Goal: Transaction & Acquisition: Purchase product/service

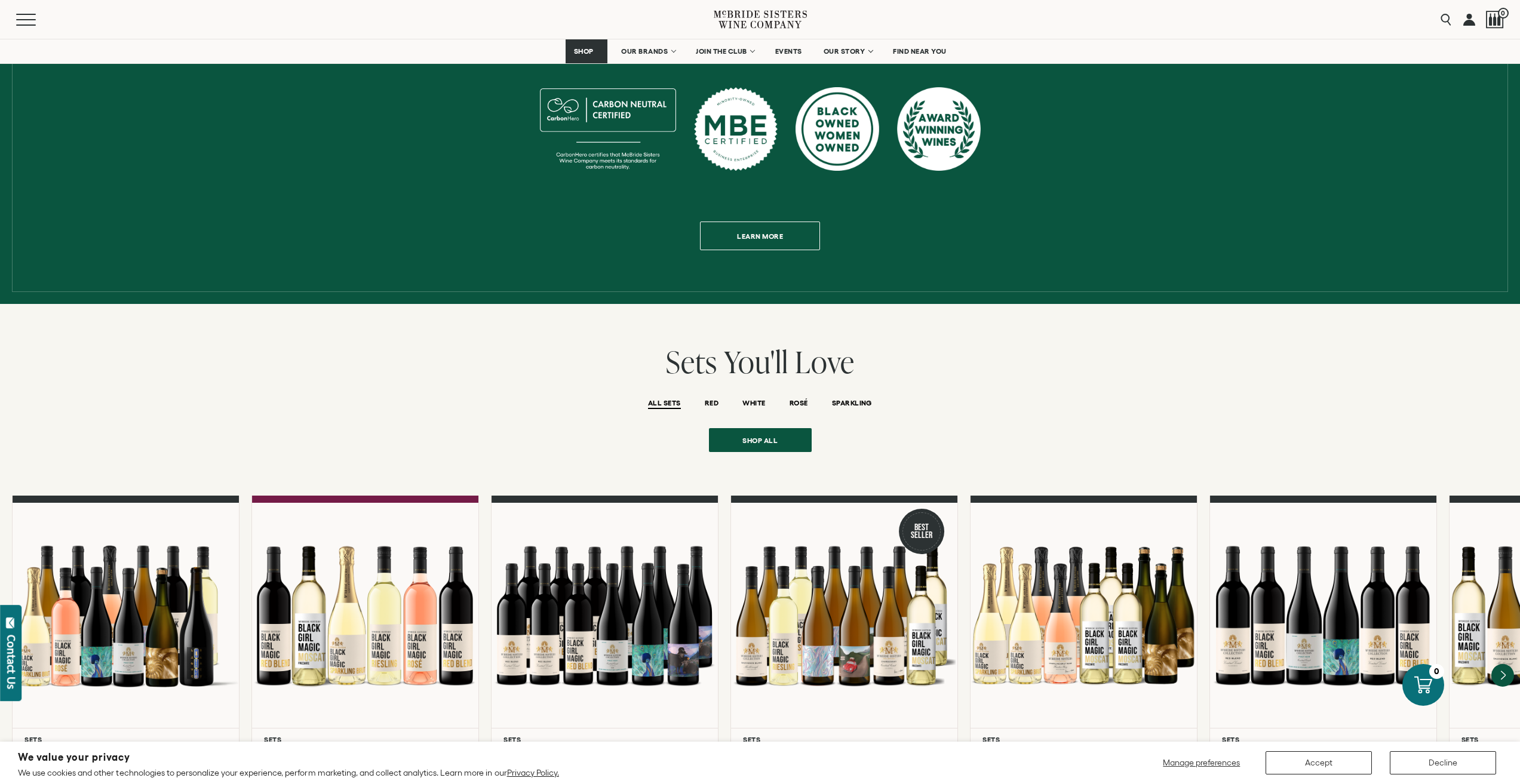
scroll to position [418, 0]
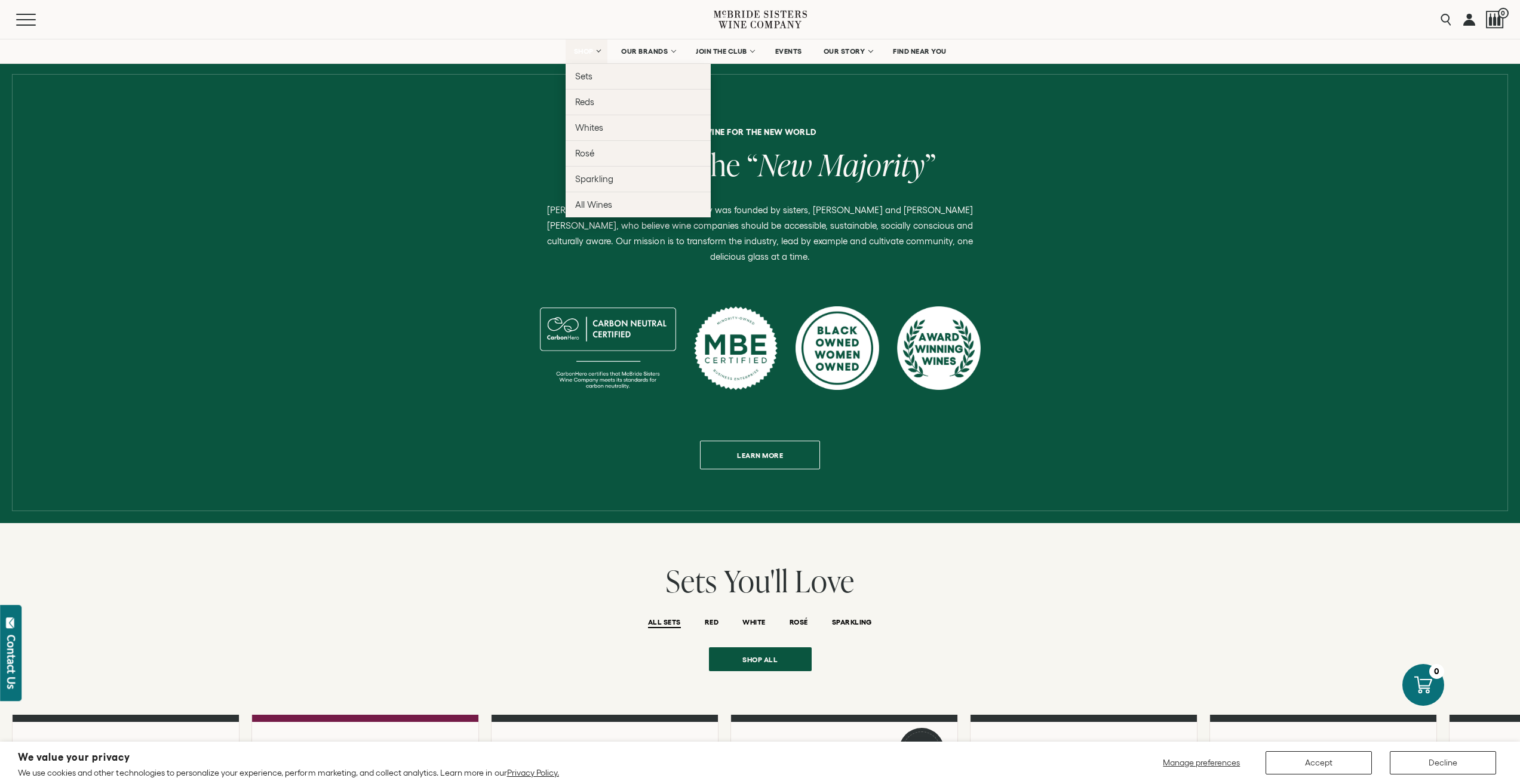
click at [587, 49] on span "SHOP" at bounding box center [583, 51] width 20 height 8
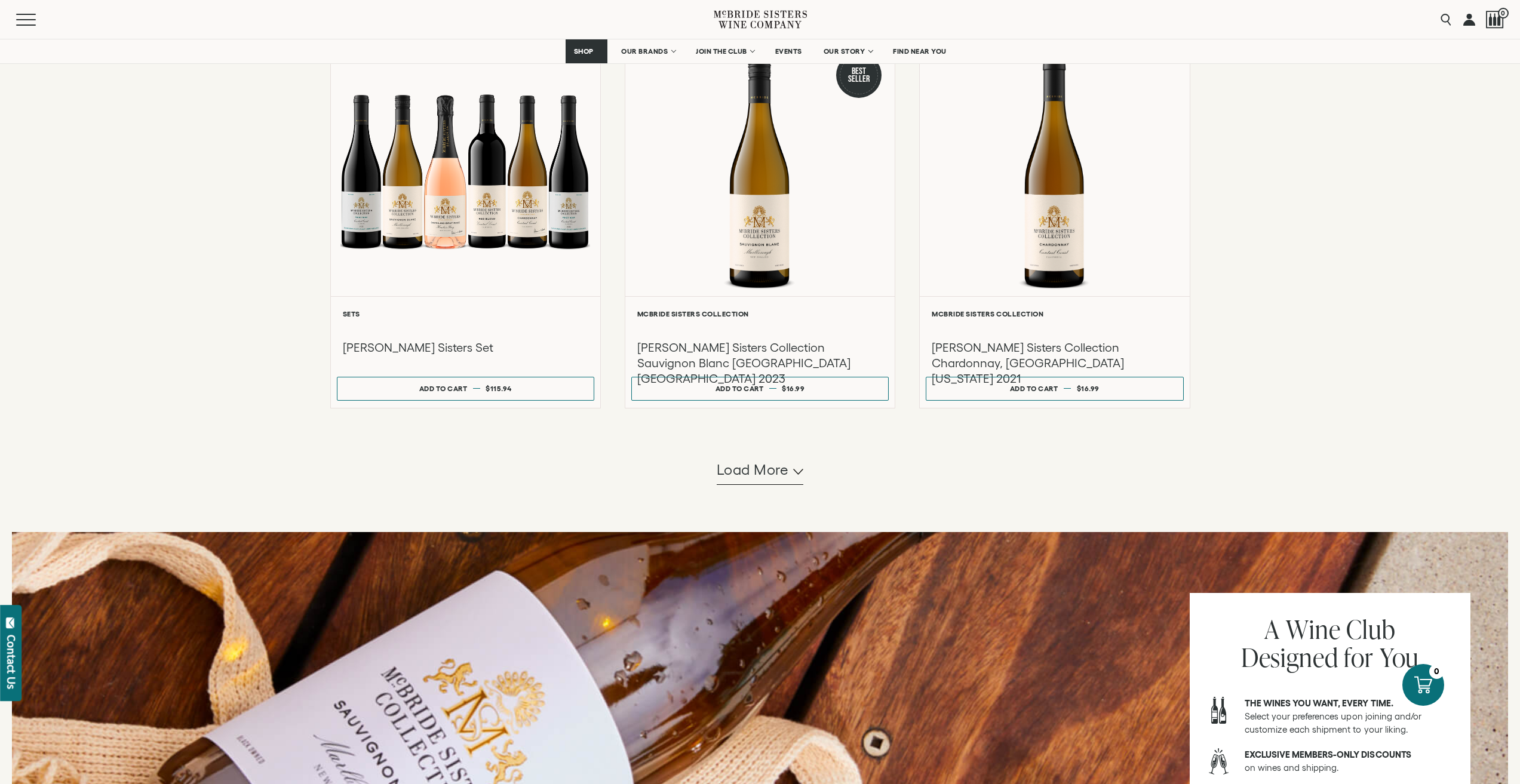
scroll to position [955, 0]
click at [764, 481] on button "Load more" at bounding box center [760, 469] width 87 height 28
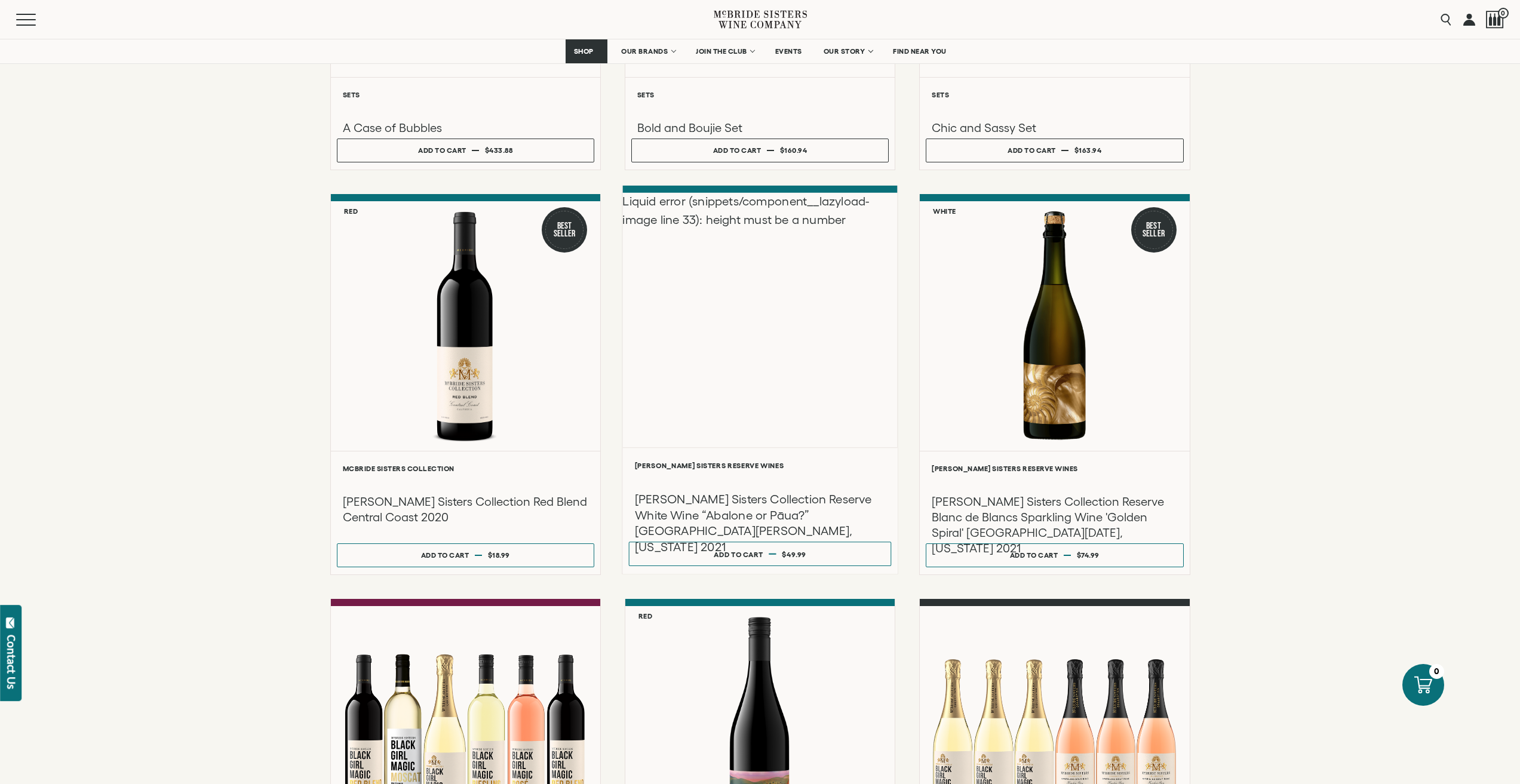
scroll to position [1910, 0]
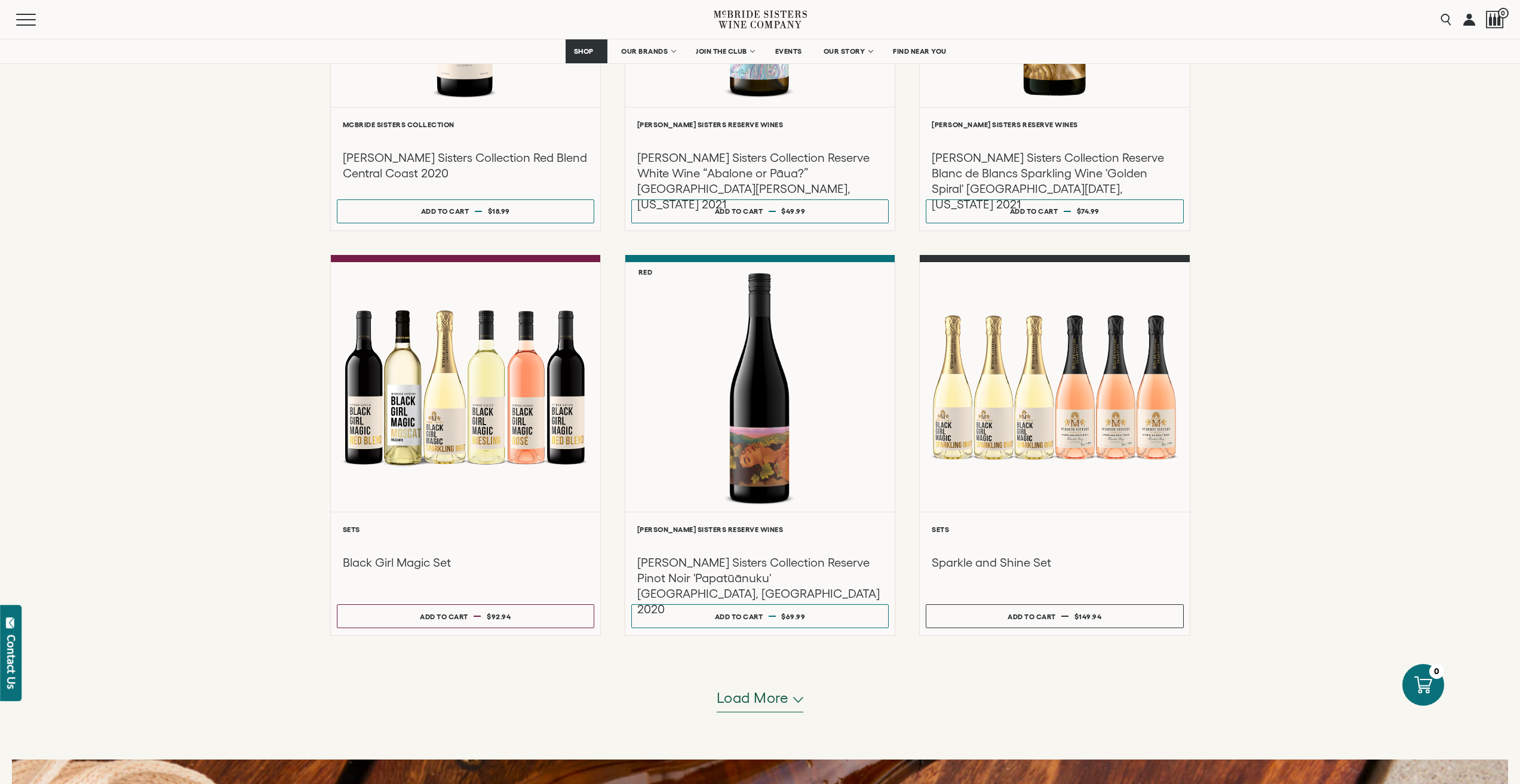
click at [745, 684] on button "Load more" at bounding box center [760, 697] width 87 height 28
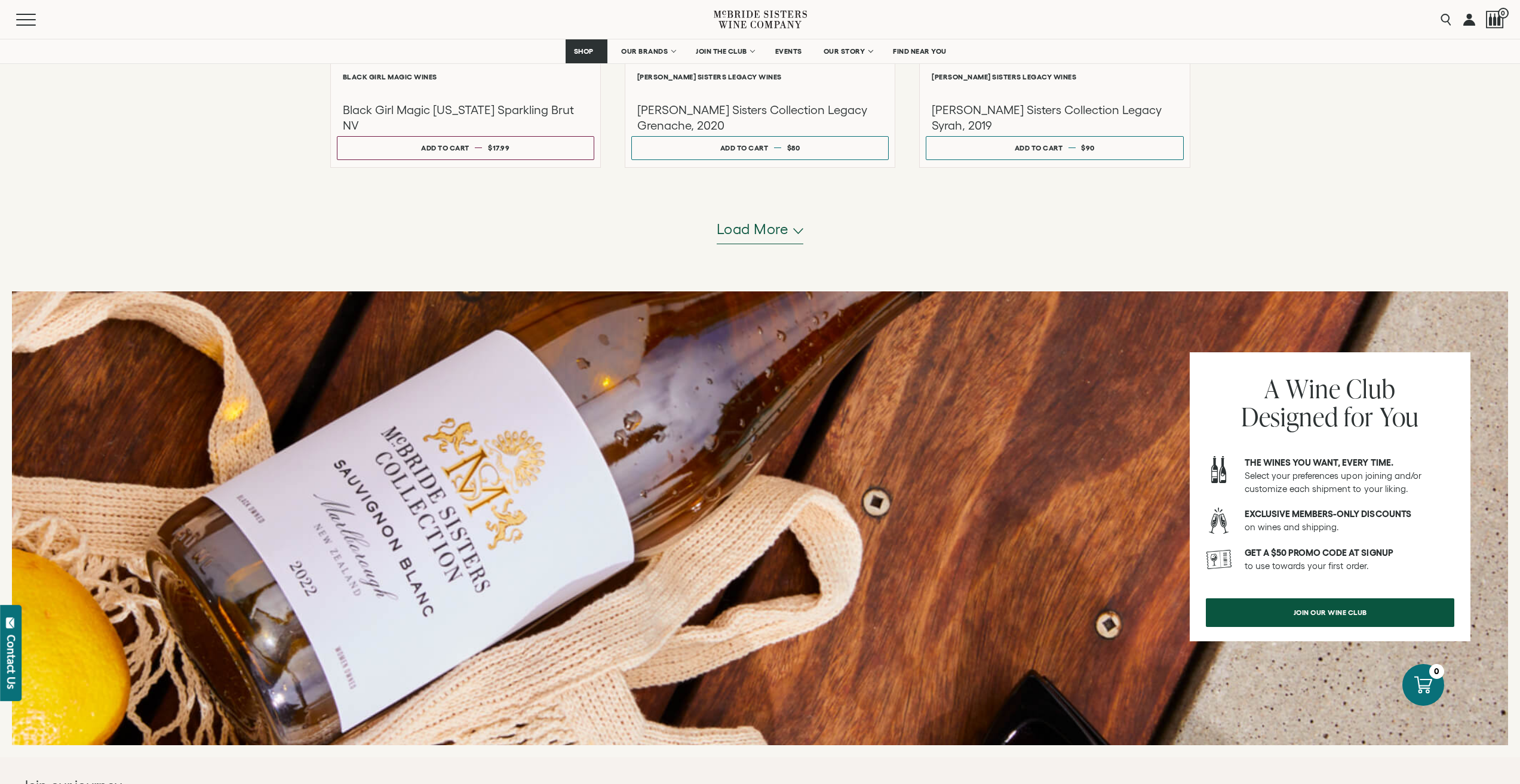
scroll to position [3581, 0]
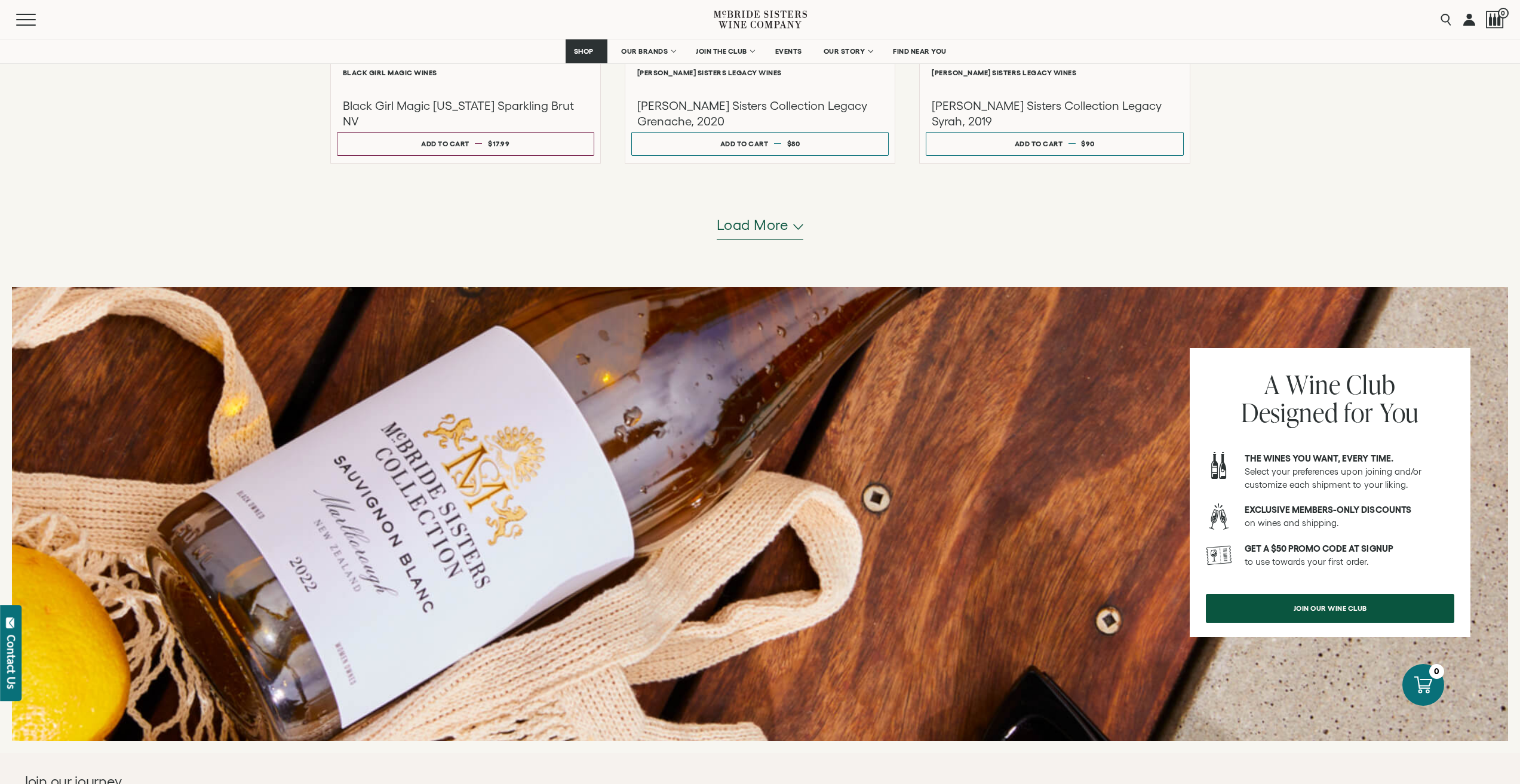
click at [770, 225] on span "Load more" at bounding box center [753, 225] width 72 height 20
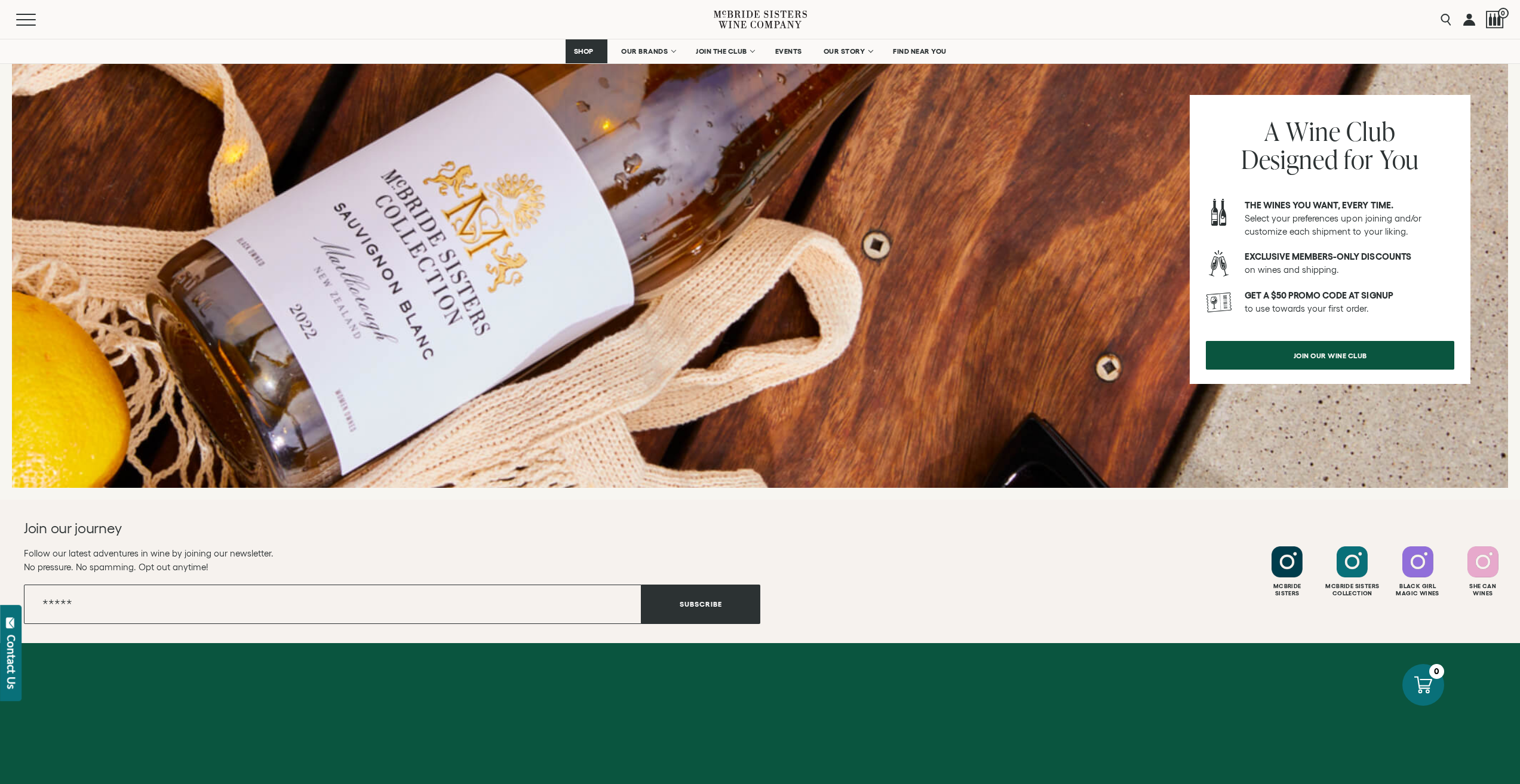
scroll to position [4674, 0]
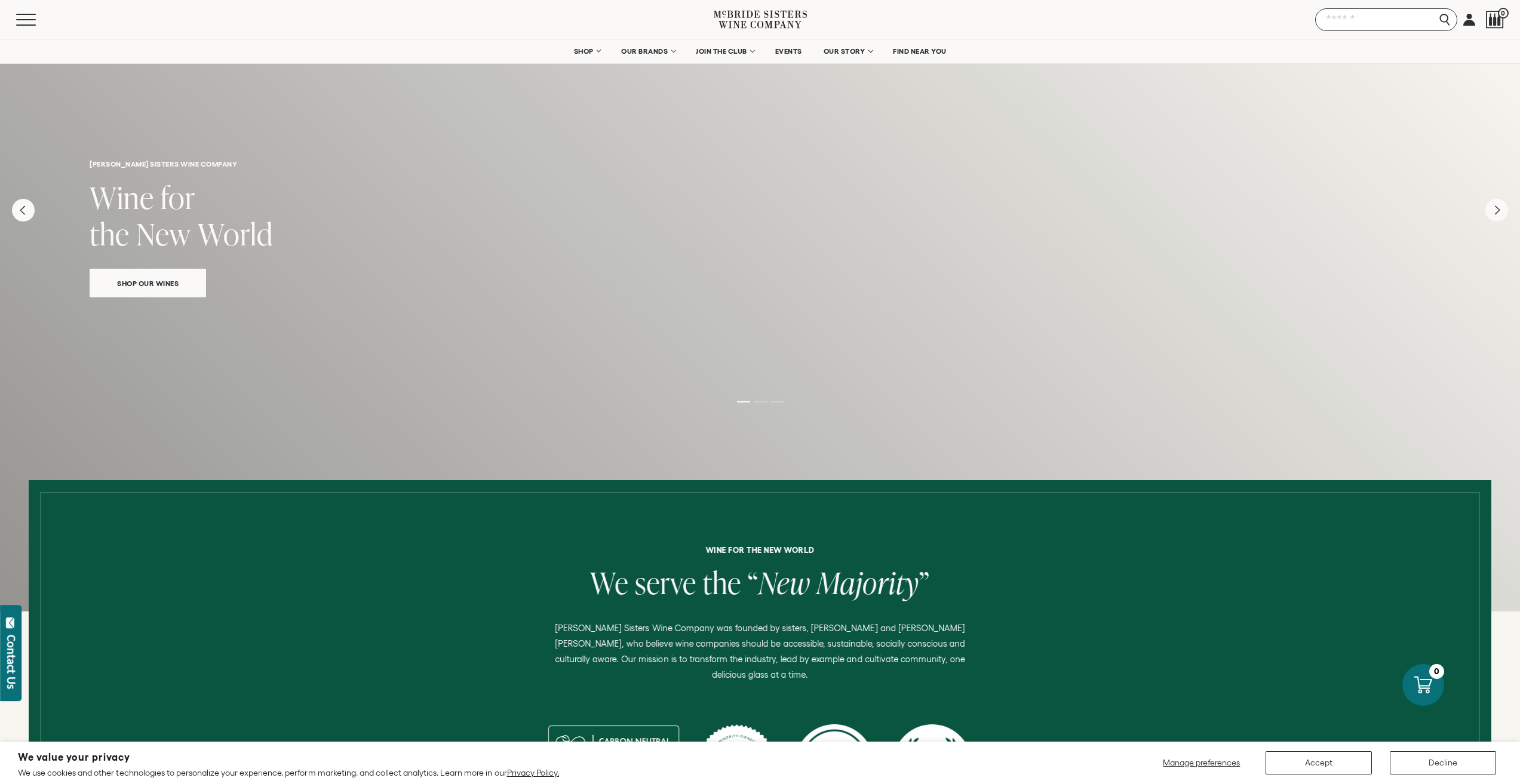
click at [1439, 20] on input "Search" at bounding box center [1386, 20] width 142 height 23
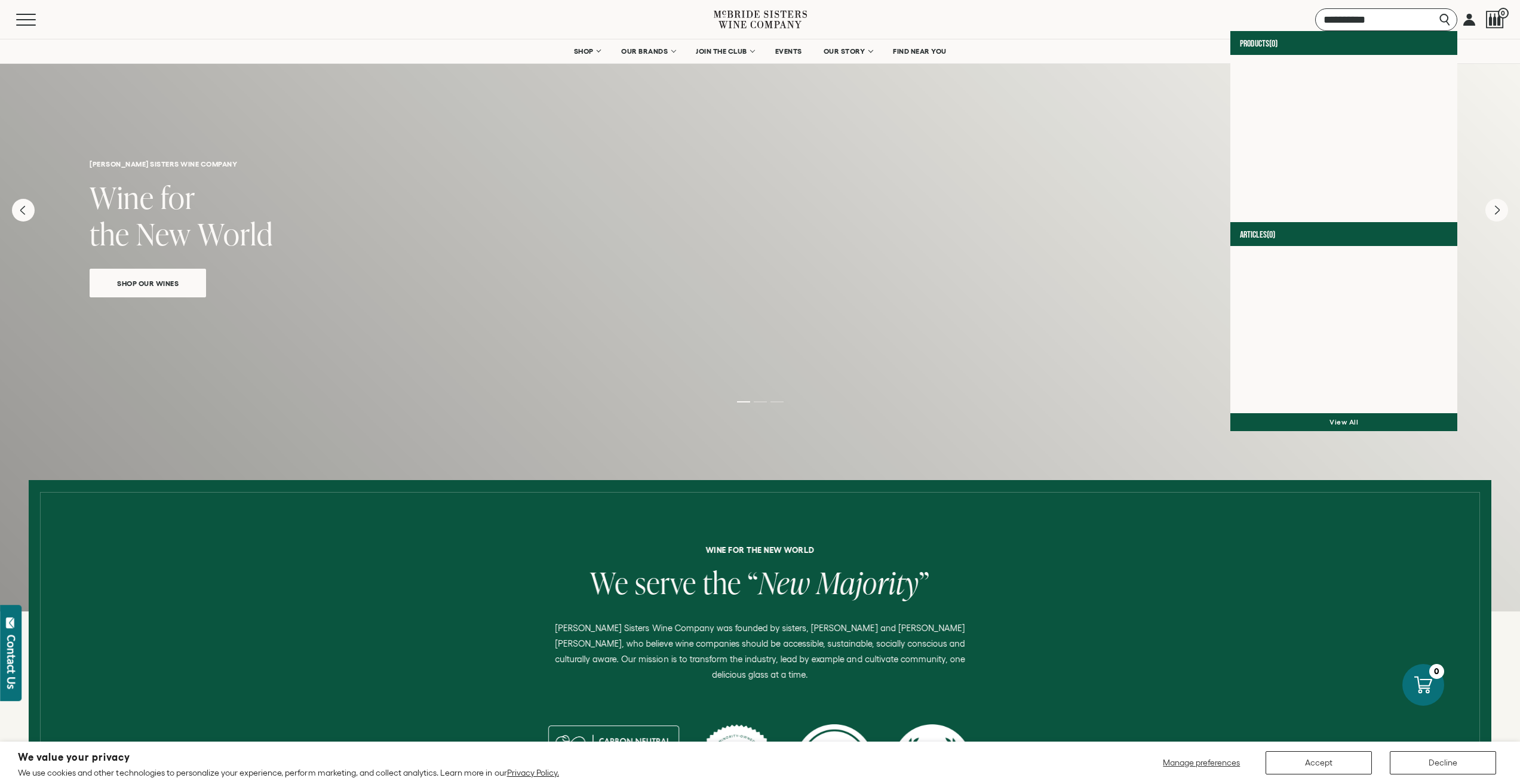
type input "**********"
